Goal: Task Accomplishment & Management: Manage account settings

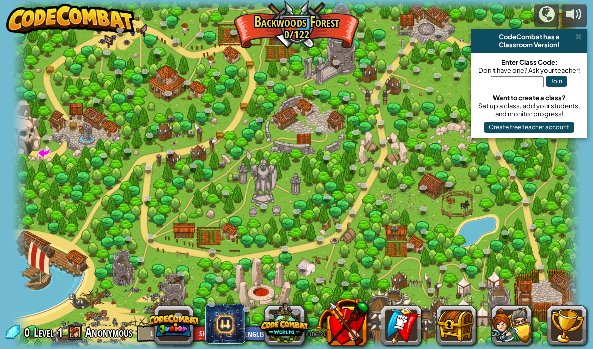
click at [574, 38] on div "CodeCombat has a" at bounding box center [528, 37] width 107 height 8
click at [579, 35] on span at bounding box center [578, 37] width 7 height 8
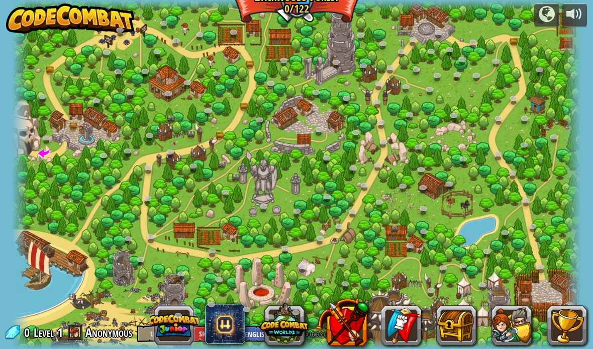
click at [172, 332] on button at bounding box center [174, 326] width 48 height 48
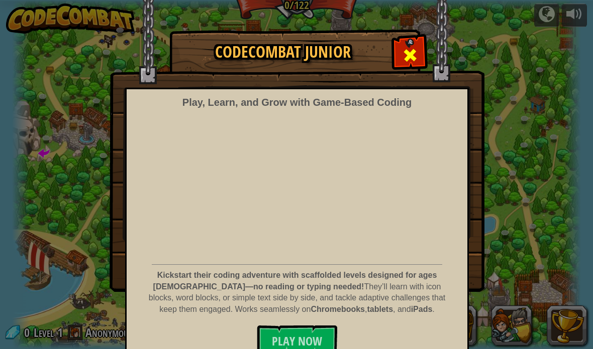
click at [419, 55] on div at bounding box center [410, 54] width 32 height 32
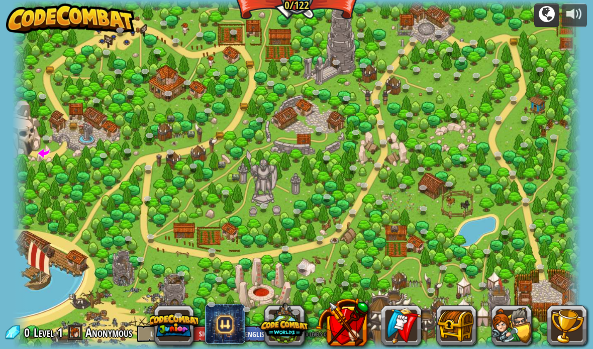
click at [544, 15] on div at bounding box center [546, 14] width 16 height 16
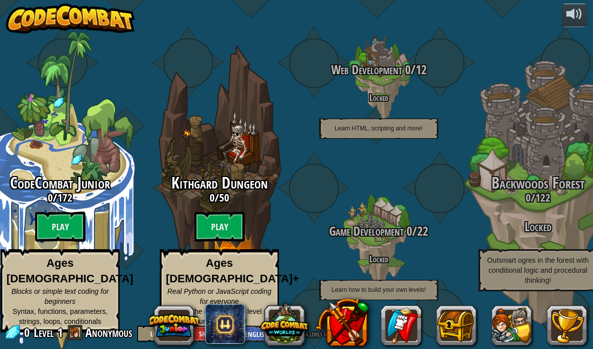
scroll to position [1, 20]
click at [139, 335] on button "Log In" at bounding box center [159, 334] width 45 height 17
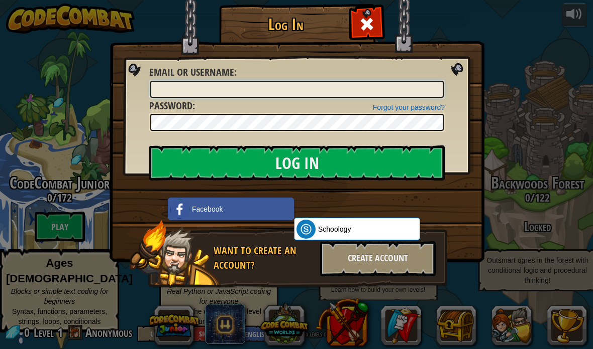
type input "Jypiag"
click at [330, 161] on input "Log In" at bounding box center [296, 163] width 295 height 35
